Goal: Information Seeking & Learning: Learn about a topic

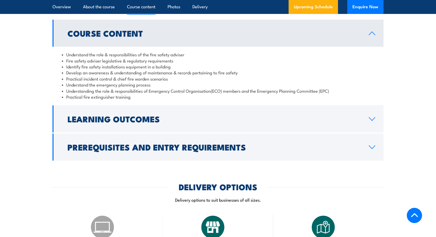
scroll to position [458, 0]
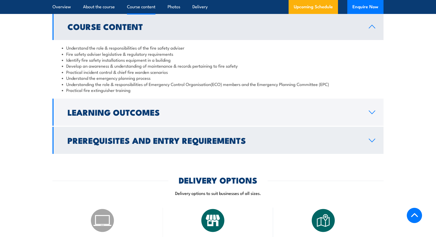
click at [371, 143] on icon at bounding box center [371, 141] width 7 height 4
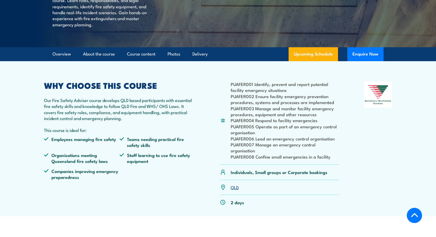
scroll to position [95, 0]
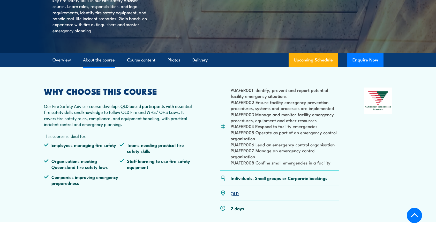
click at [100, 67] on link "About the course" at bounding box center [99, 60] width 32 height 14
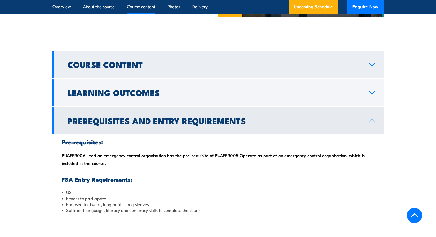
scroll to position [426, 0]
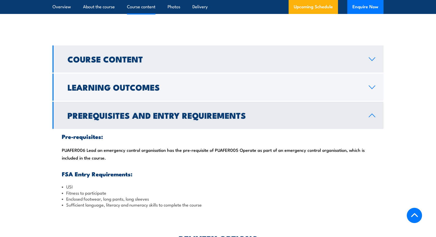
click at [372, 61] on icon at bounding box center [371, 59] width 7 height 4
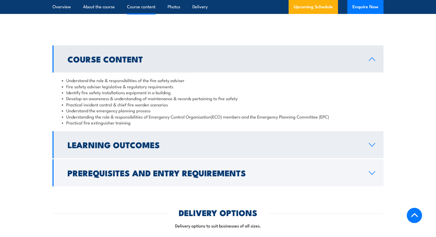
click at [370, 147] on icon at bounding box center [372, 144] width 6 height 3
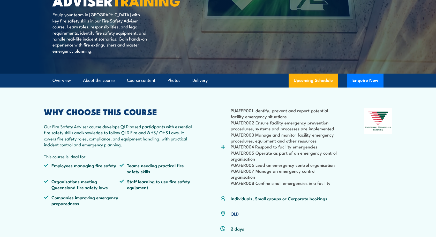
scroll to position [0, 0]
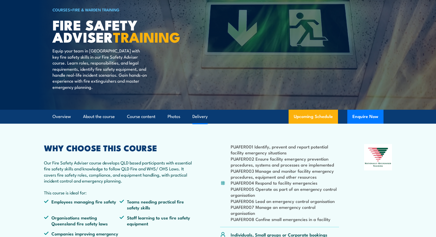
click at [202, 124] on link "Delivery" at bounding box center [199, 117] width 15 height 14
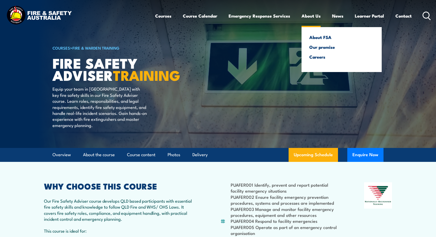
click at [312, 14] on link "About Us" at bounding box center [310, 16] width 19 height 14
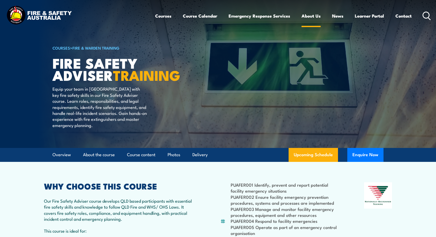
click at [313, 17] on link "About Us" at bounding box center [310, 16] width 19 height 14
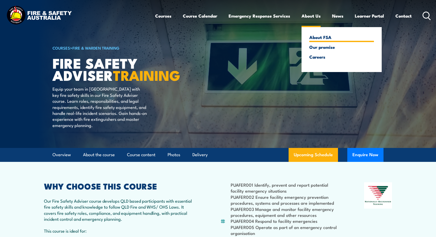
click at [319, 38] on link "About FSA" at bounding box center [341, 37] width 65 height 5
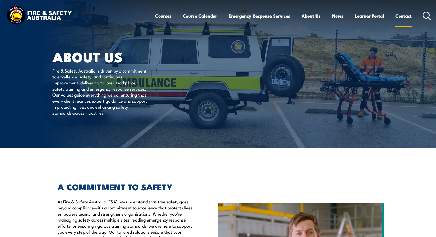
click at [407, 18] on link "Contact" at bounding box center [403, 16] width 16 height 14
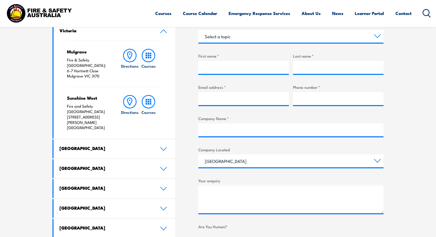
scroll to position [189, 0]
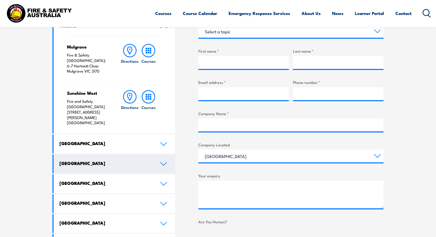
click at [162, 162] on icon at bounding box center [163, 164] width 7 height 4
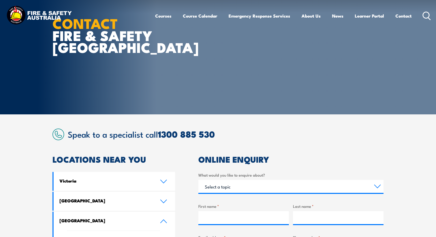
scroll to position [0, 0]
